Goal: Task Accomplishment & Management: Manage account settings

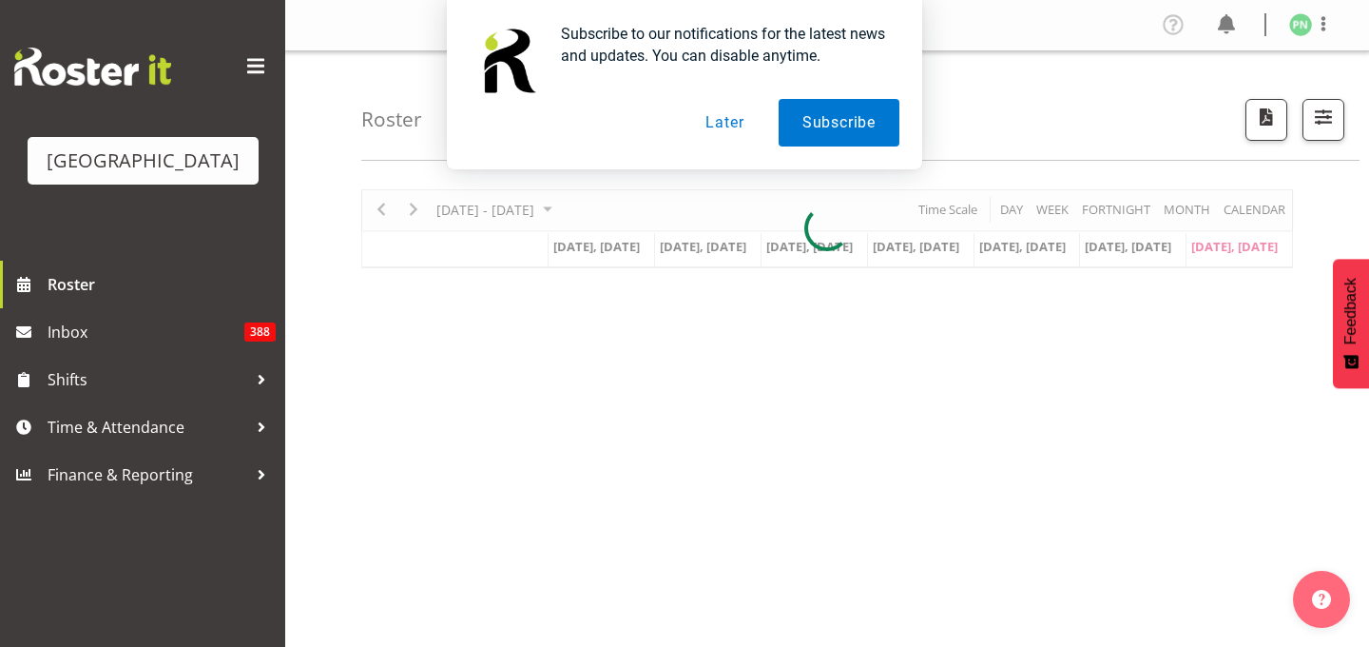
click at [707, 124] on button "Later" at bounding box center [725, 123] width 86 height 48
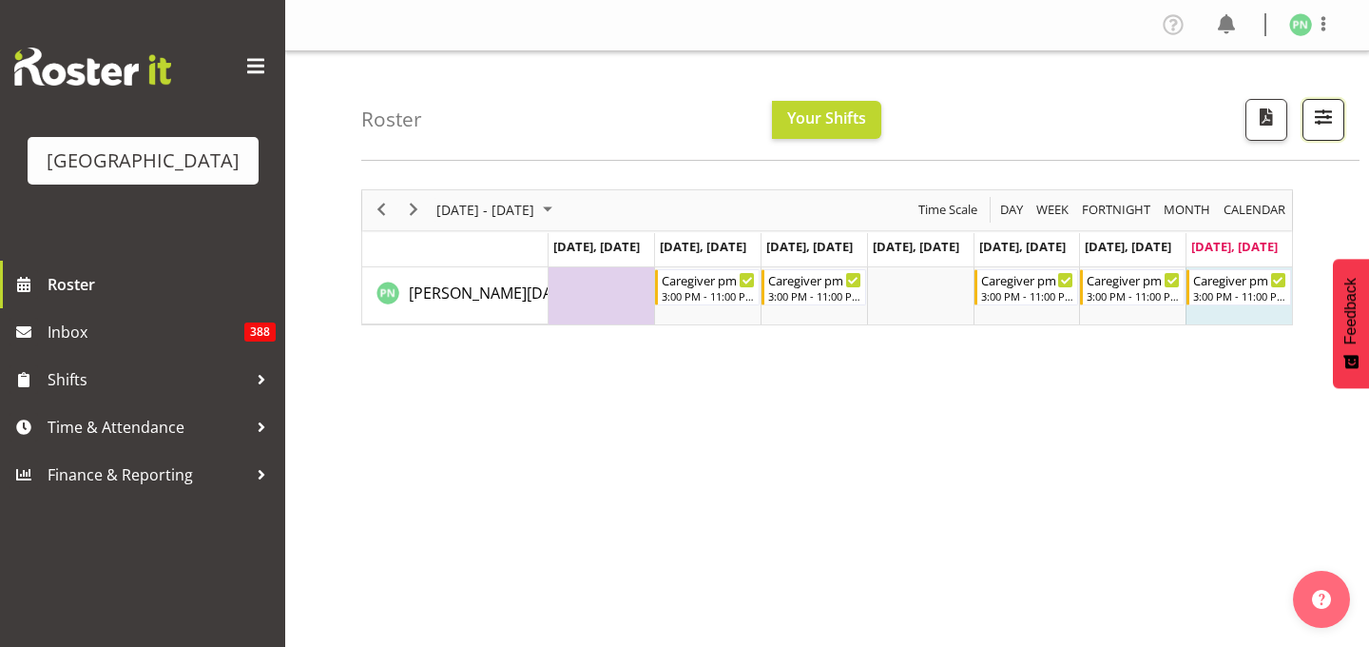
click at [1319, 129] on span "button" at bounding box center [1323, 117] width 25 height 25
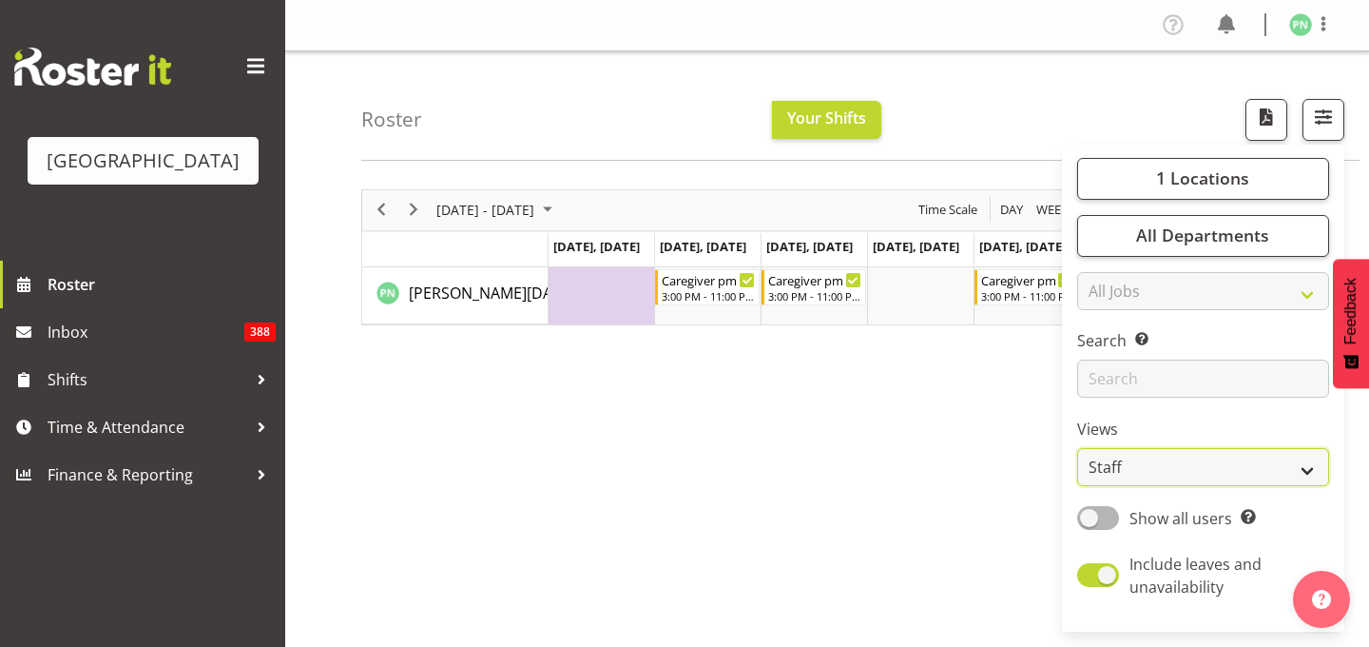
click at [1286, 486] on select "Staff Role Shift - Horizontal Shift - Vertical Staff - Location" at bounding box center [1203, 467] width 252 height 38
select select "shiftH"
click at [1077, 486] on select "Staff Role Shift - Horizontal Shift - Vertical Staff - Location" at bounding box center [1203, 467] width 252 height 38
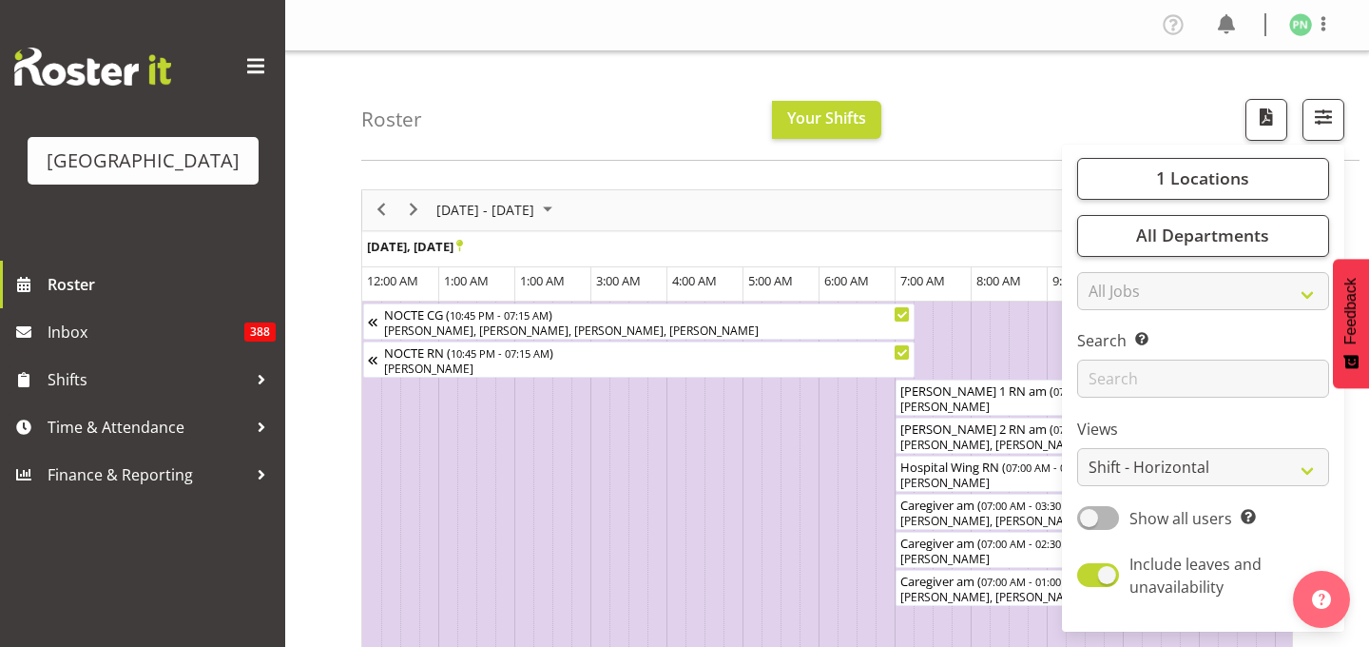
click at [995, 130] on div "Roster Your Shifts 1 Locations [GEOGRAPHIC_DATA] Kitchen [GEOGRAPHIC_DATA] Sele…" at bounding box center [860, 105] width 998 height 109
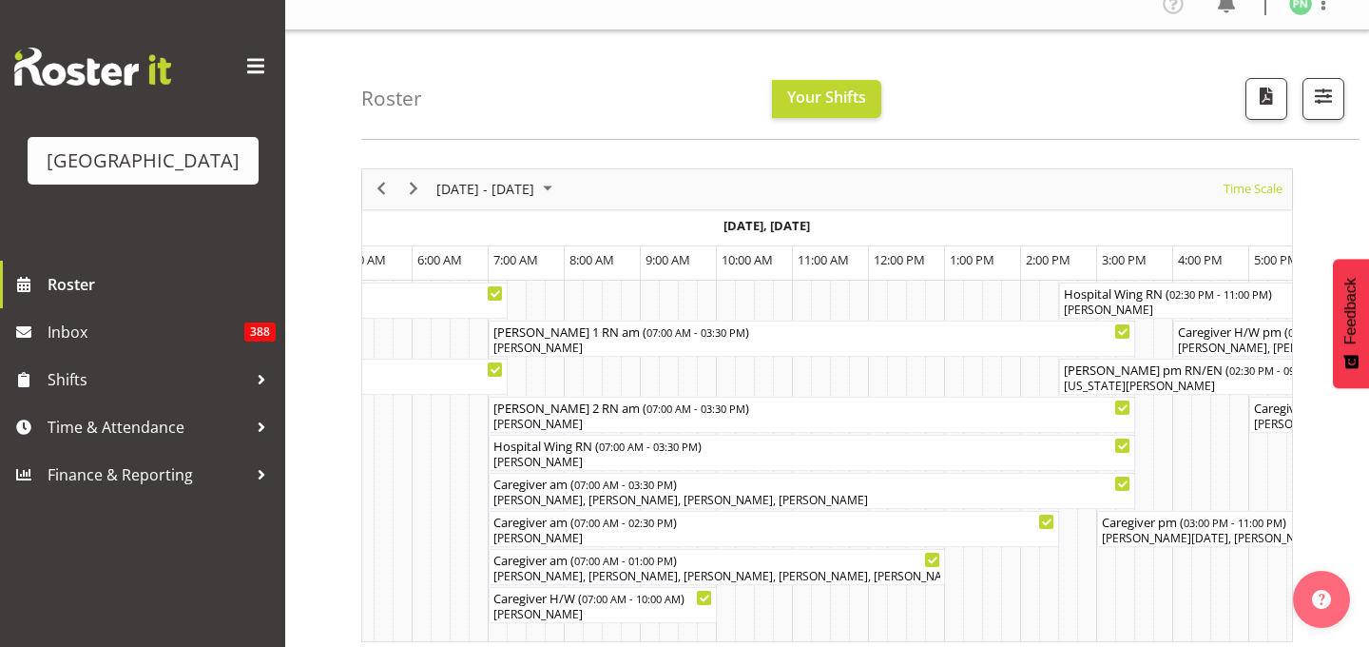
scroll to position [0, 8461]
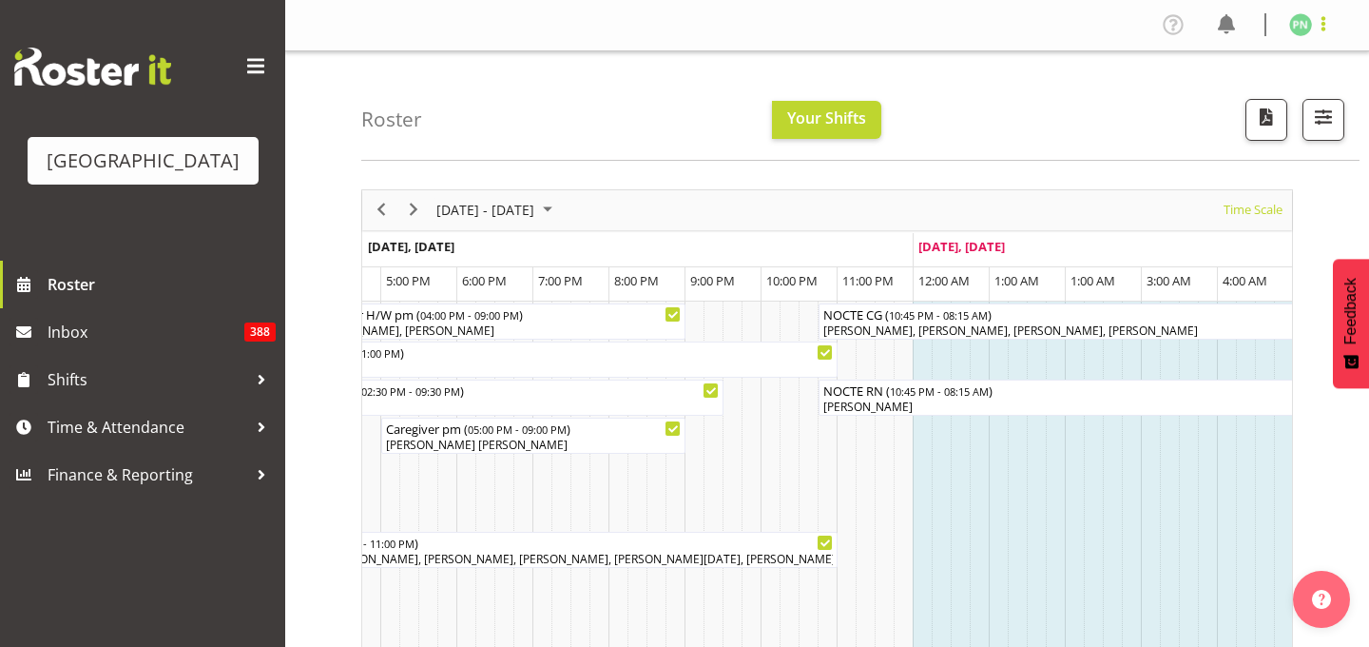
click at [1320, 17] on span at bounding box center [1323, 23] width 23 height 23
click at [1188, 117] on link "Log Out" at bounding box center [1243, 100] width 183 height 34
